Goal: Task Accomplishment & Management: Use online tool/utility

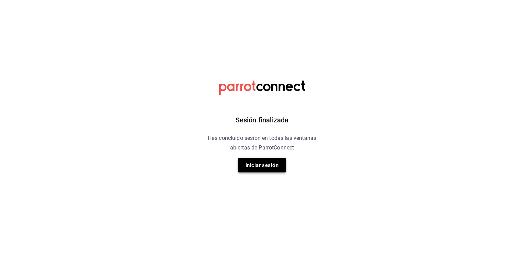
click at [261, 168] on button "Iniciar sesión" at bounding box center [262, 165] width 48 height 14
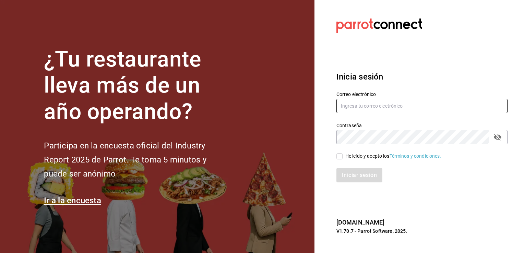
type input "sergio.villalobos@costeno.com"
click at [339, 158] on input "He leído y acepto los Términos y condiciones." at bounding box center [339, 156] width 6 height 6
checkbox input "true"
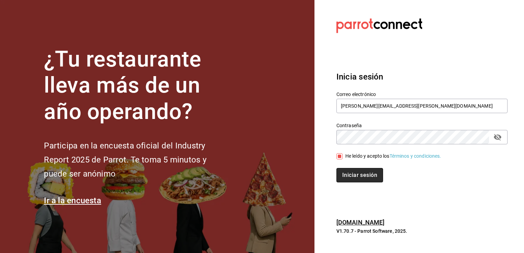
click at [354, 176] on button "Iniciar sesión" at bounding box center [359, 175] width 47 height 14
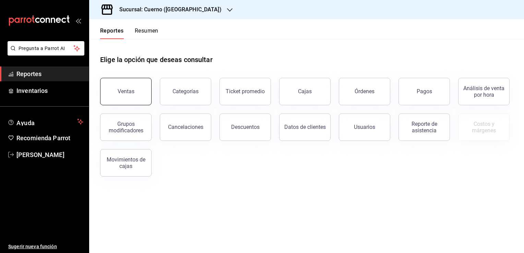
click at [117, 94] on button "Ventas" at bounding box center [125, 91] width 51 height 27
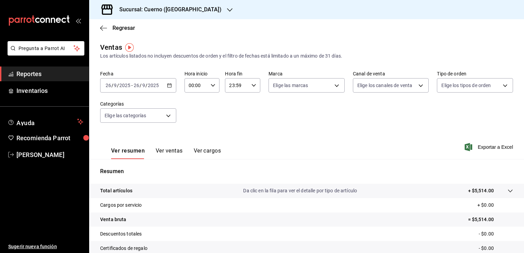
click at [169, 85] on \(Stroke\) "button" at bounding box center [169, 85] width 4 height 0
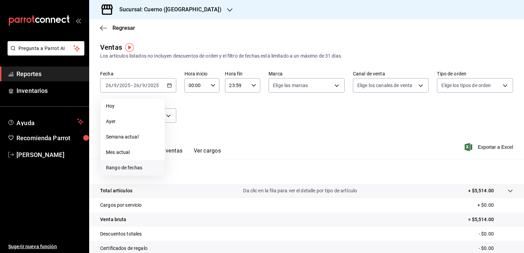
click at [132, 171] on li "Rango de fechas" at bounding box center [132, 167] width 64 height 15
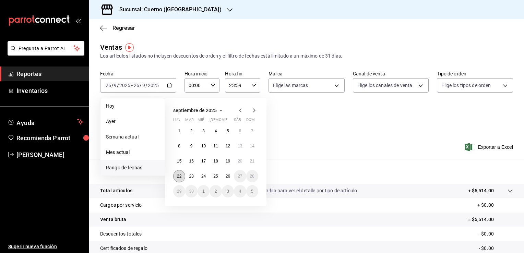
click at [178, 176] on abbr "22" at bounding box center [179, 176] width 4 height 5
click at [230, 178] on button "26" at bounding box center [228, 176] width 12 height 12
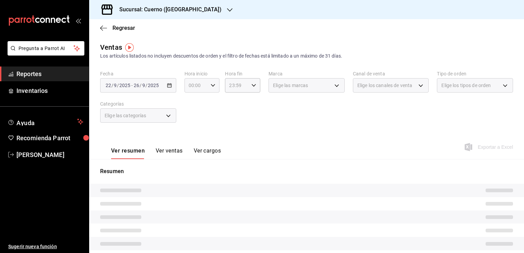
click at [211, 86] on \(Stroke\) "button" at bounding box center [213, 85] width 4 height 2
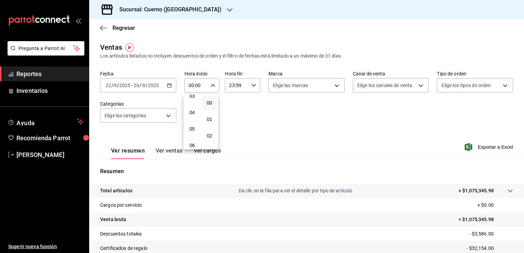
scroll to position [57, 0]
click at [193, 129] on span "05" at bounding box center [192, 127] width 7 height 5
type input "05:00"
click at [271, 101] on div at bounding box center [262, 126] width 524 height 253
click at [492, 147] on span "Exportar a Excel" at bounding box center [489, 147] width 47 height 8
